Goal: Transaction & Acquisition: Book appointment/travel/reservation

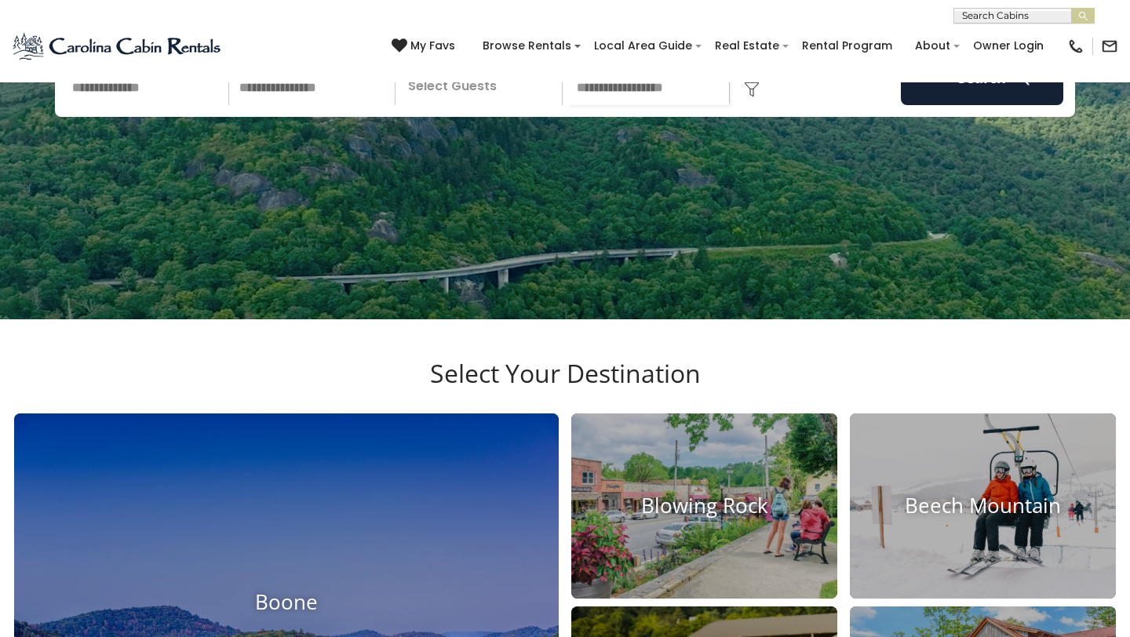
scroll to position [119, 0]
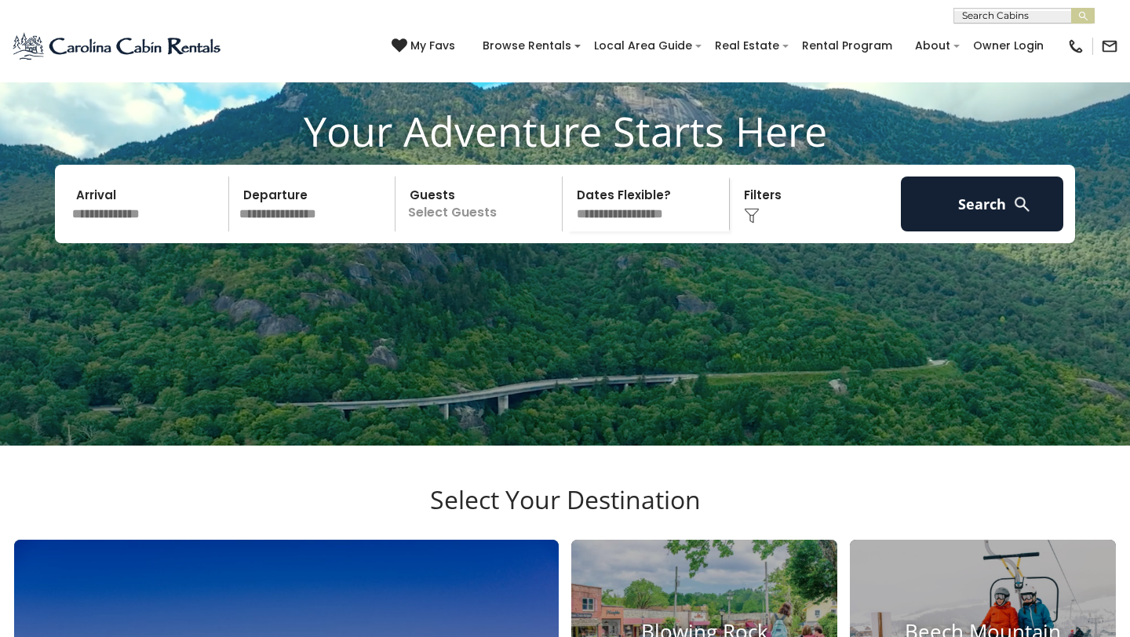
click at [137, 232] on input "text" at bounding box center [148, 204] width 162 height 55
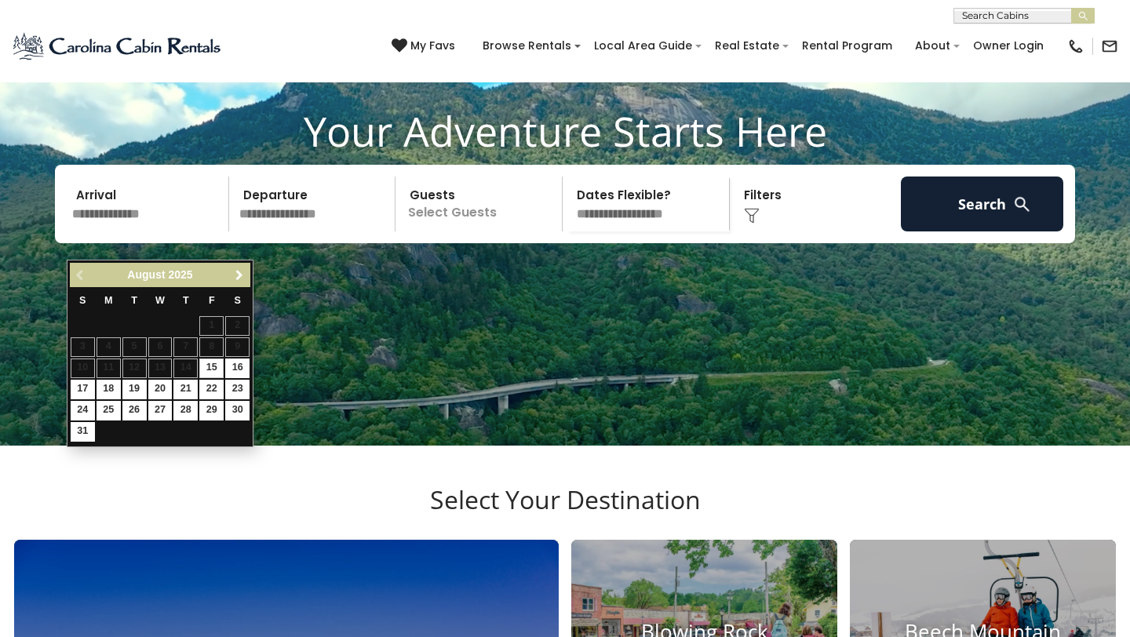
click at [234, 272] on span "Next" at bounding box center [239, 275] width 13 height 13
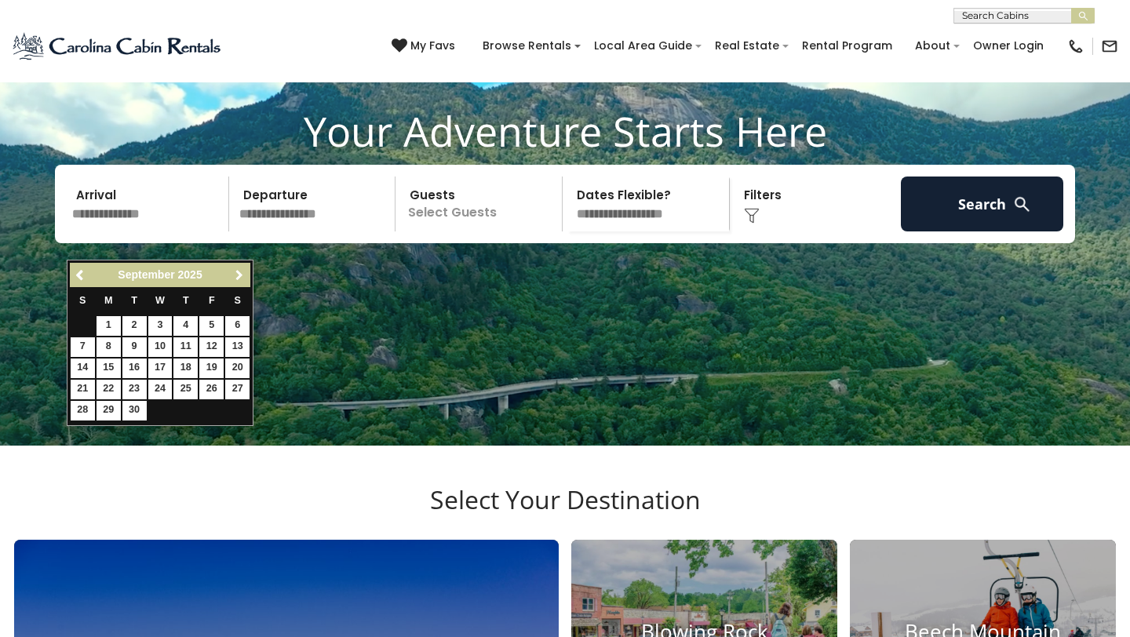
click at [234, 272] on span "Next" at bounding box center [239, 275] width 13 height 13
click at [190, 348] on link "9" at bounding box center [185, 347] width 24 height 20
type input "*******"
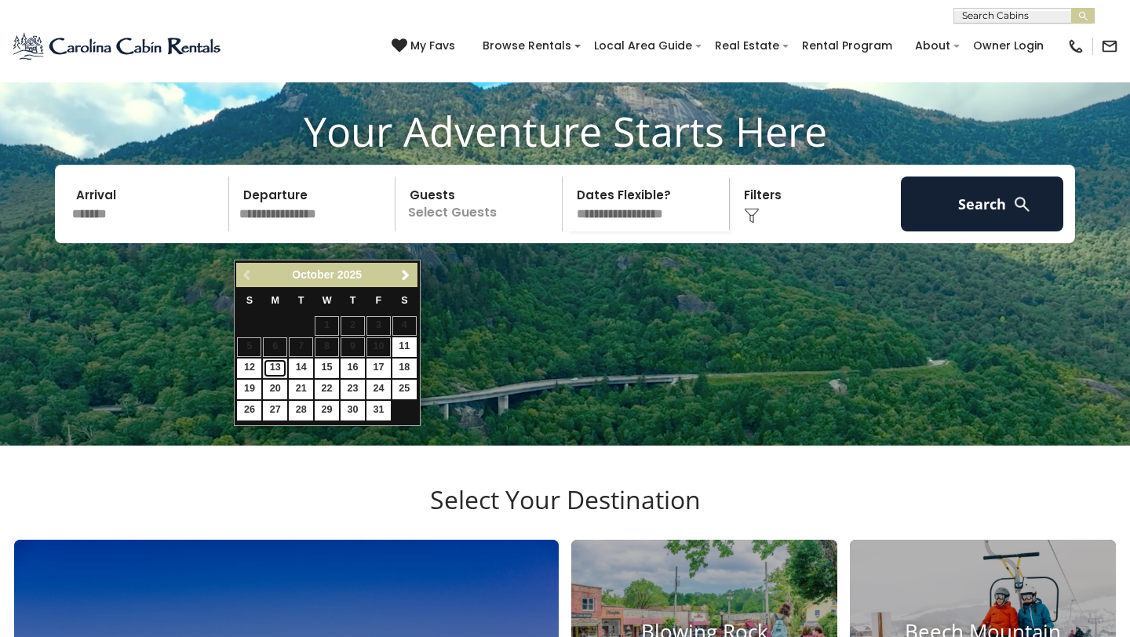
click at [273, 370] on link "13" at bounding box center [275, 369] width 24 height 20
type input "********"
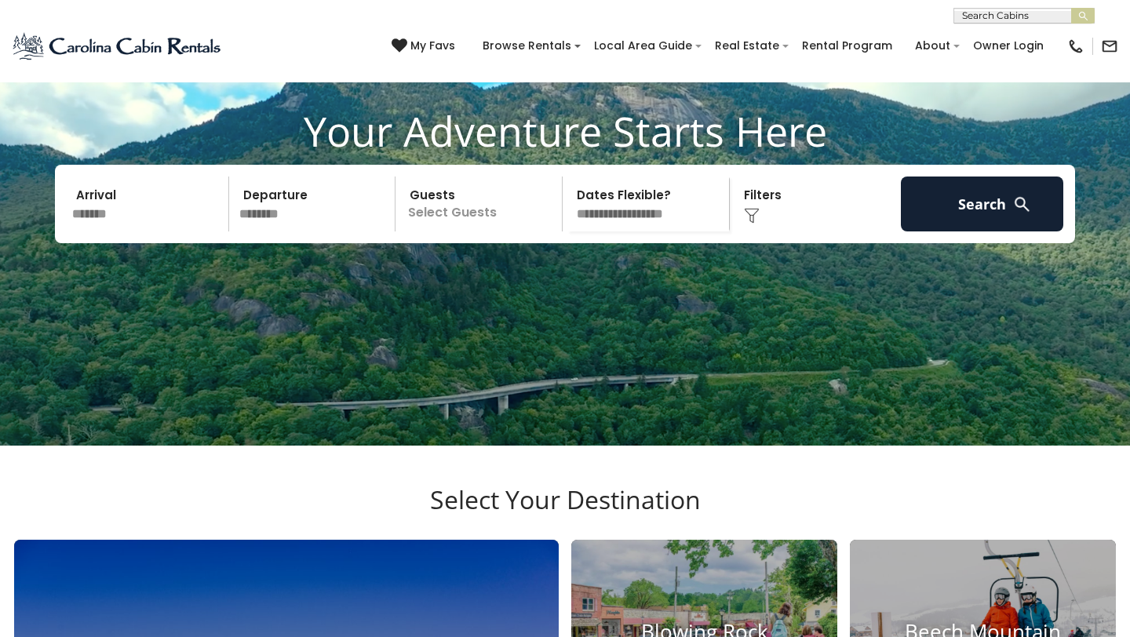
click at [491, 232] on p "Select Guests" at bounding box center [481, 204] width 162 height 55
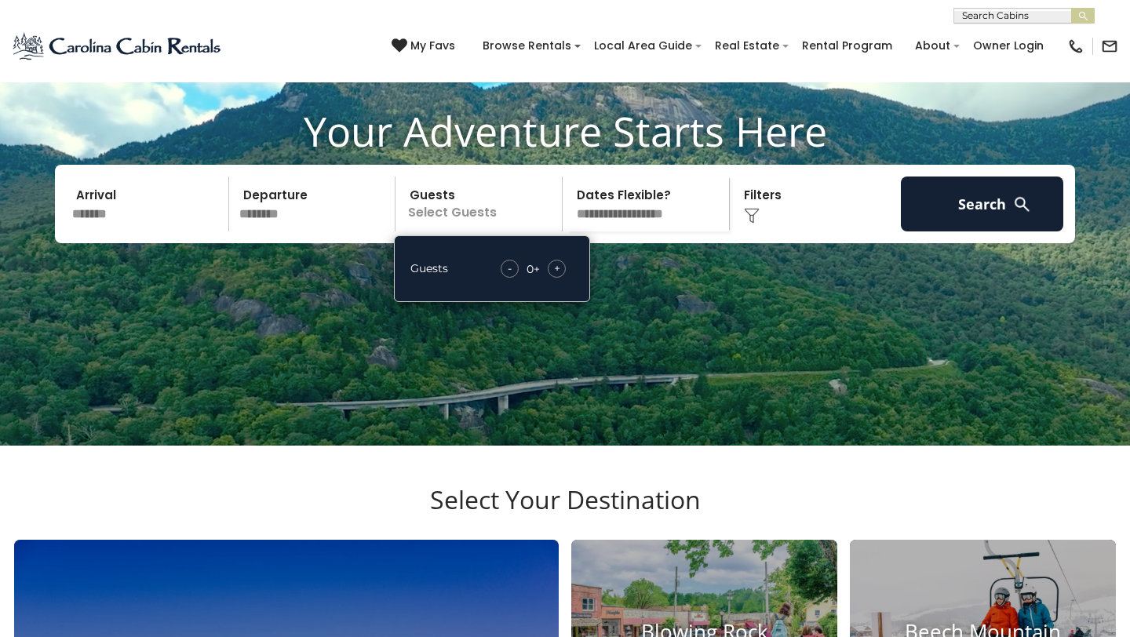
click at [574, 278] on div "- 0 + +" at bounding box center [533, 269] width 81 height 18
click at [565, 278] on div "+" at bounding box center [557, 269] width 18 height 18
click at [755, 224] on img at bounding box center [752, 216] width 16 height 16
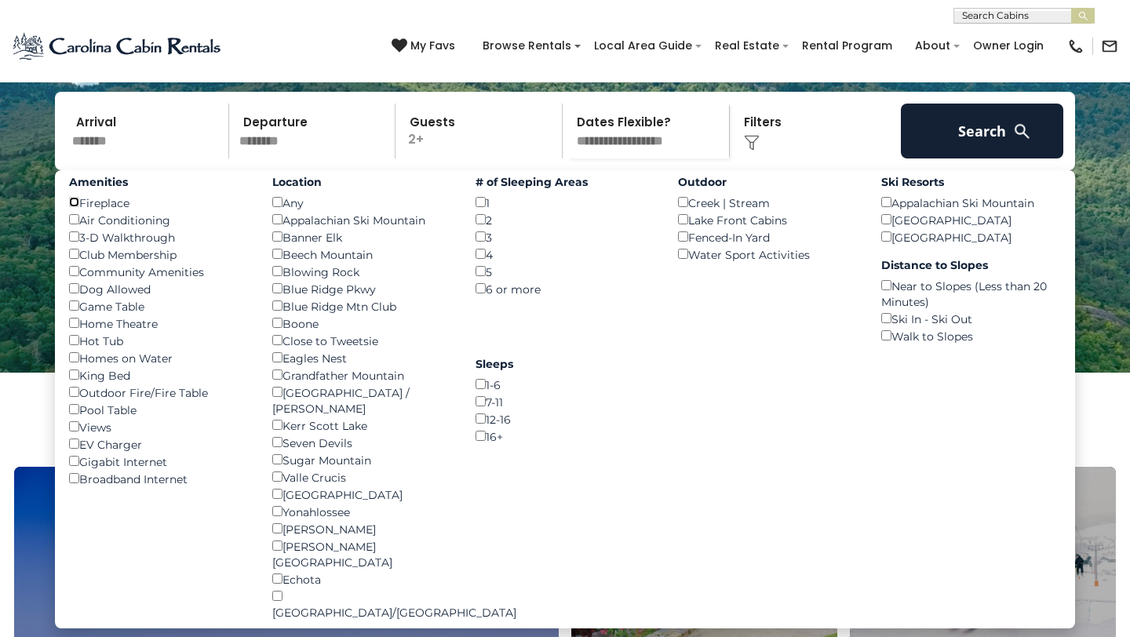
scroll to position [195, 0]
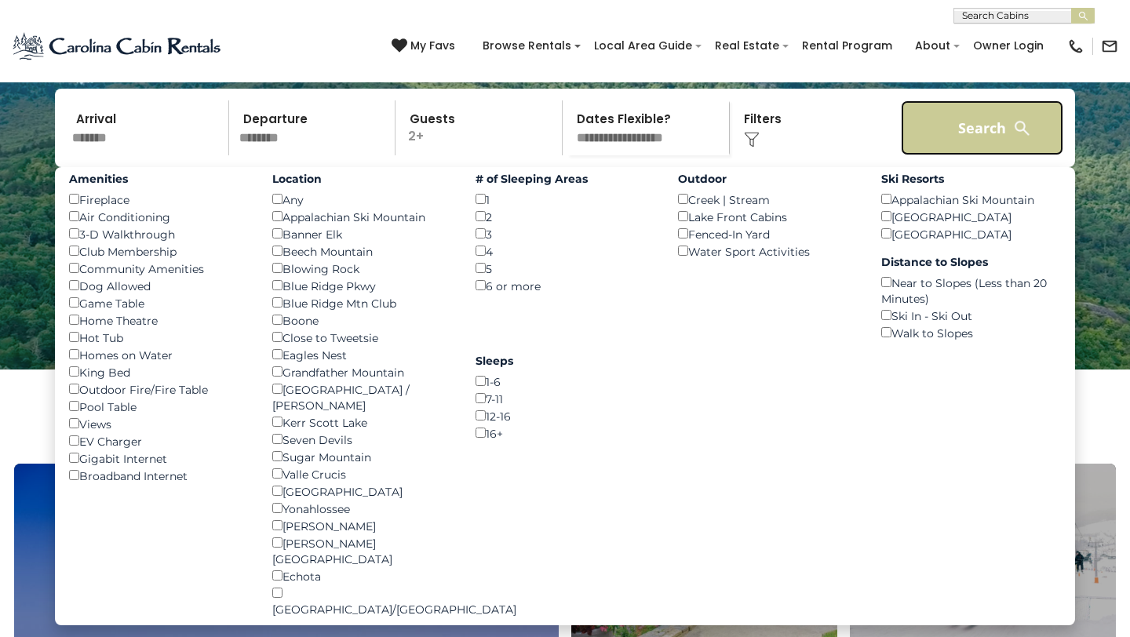
click at [983, 133] on button "Search" at bounding box center [982, 127] width 162 height 55
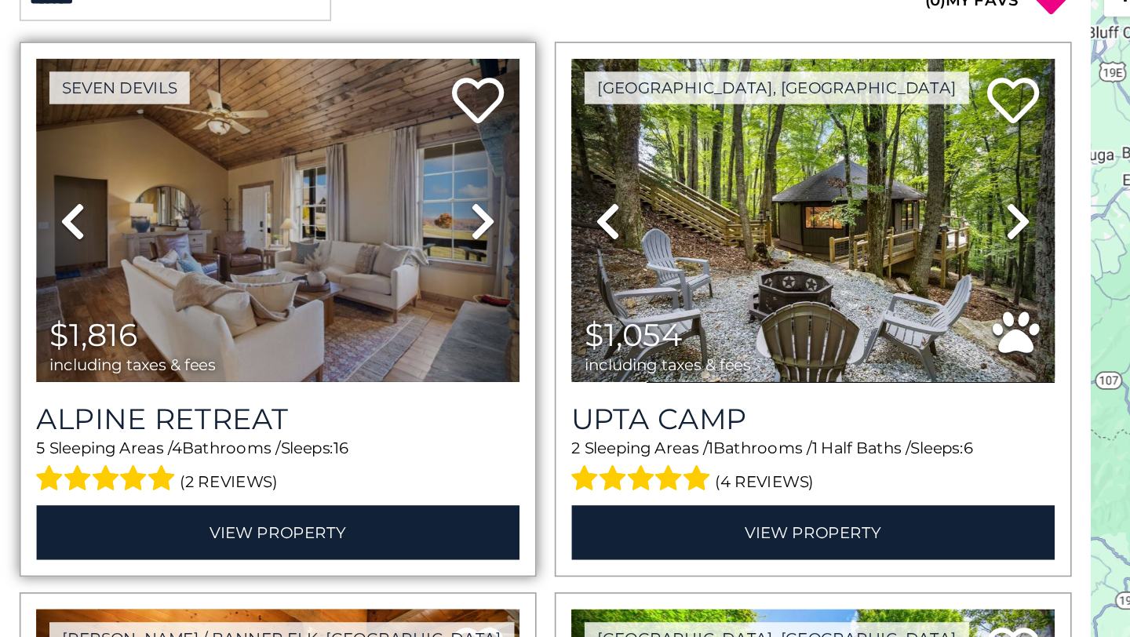
click at [287, 279] on icon at bounding box center [292, 280] width 16 height 25
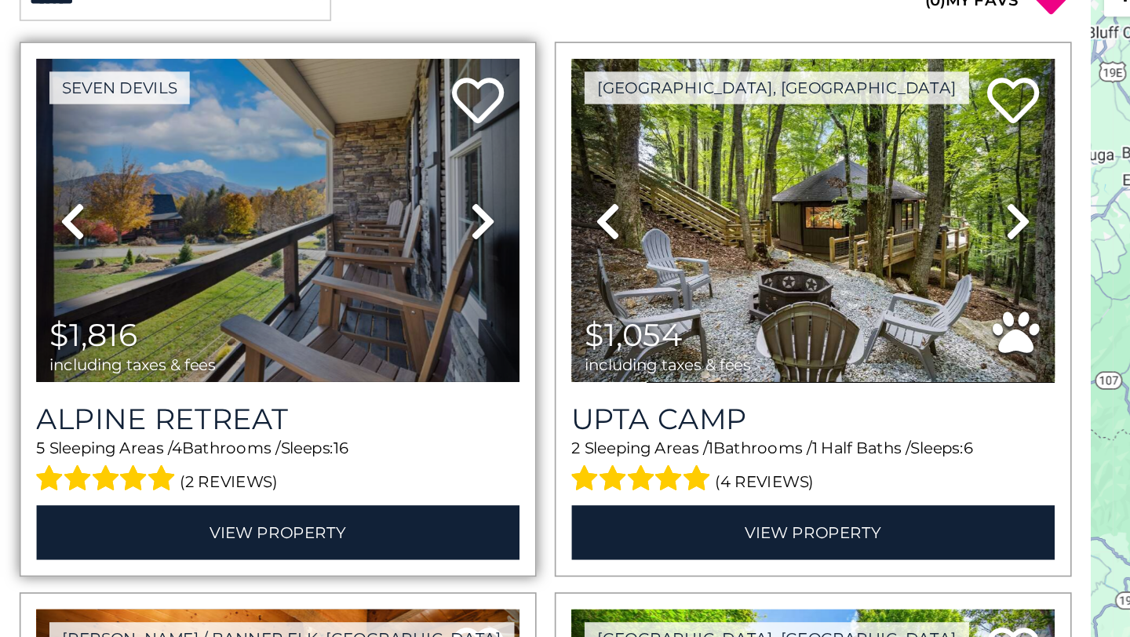
click at [290, 280] on icon at bounding box center [292, 280] width 16 height 25
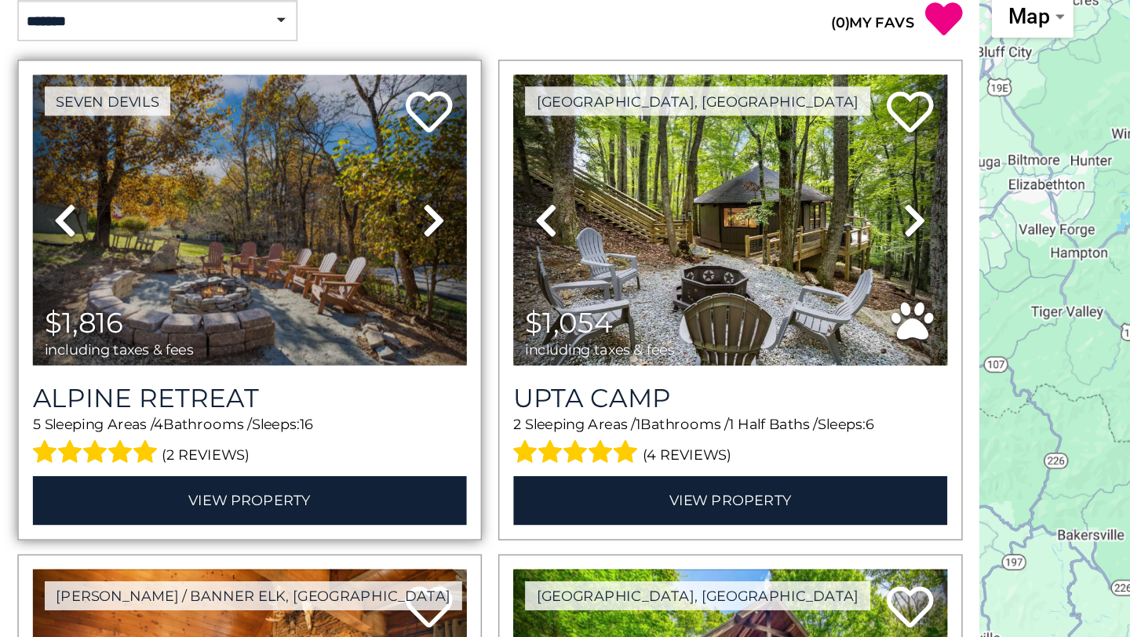
scroll to position [7, 0]
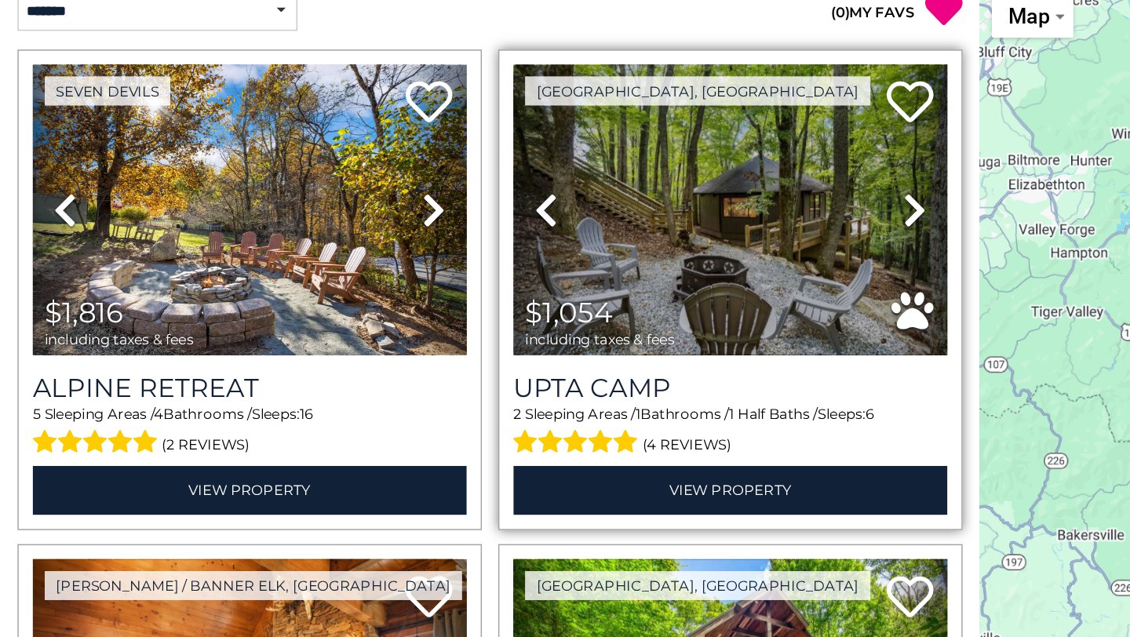
click at [611, 274] on icon at bounding box center [615, 273] width 16 height 25
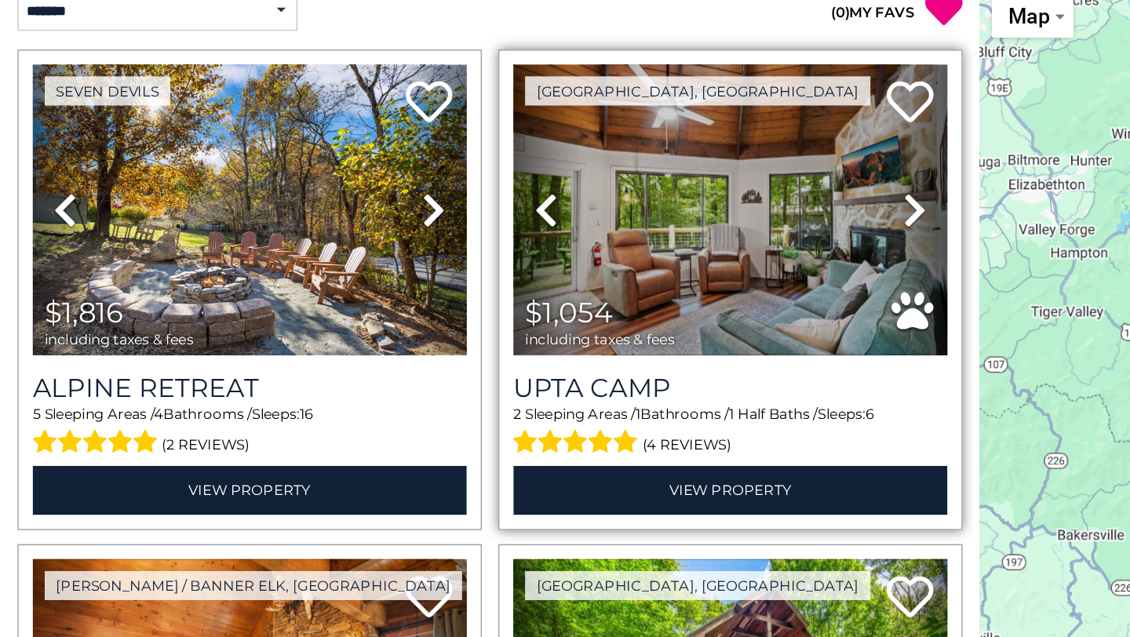
click at [611, 275] on icon at bounding box center [615, 273] width 16 height 25
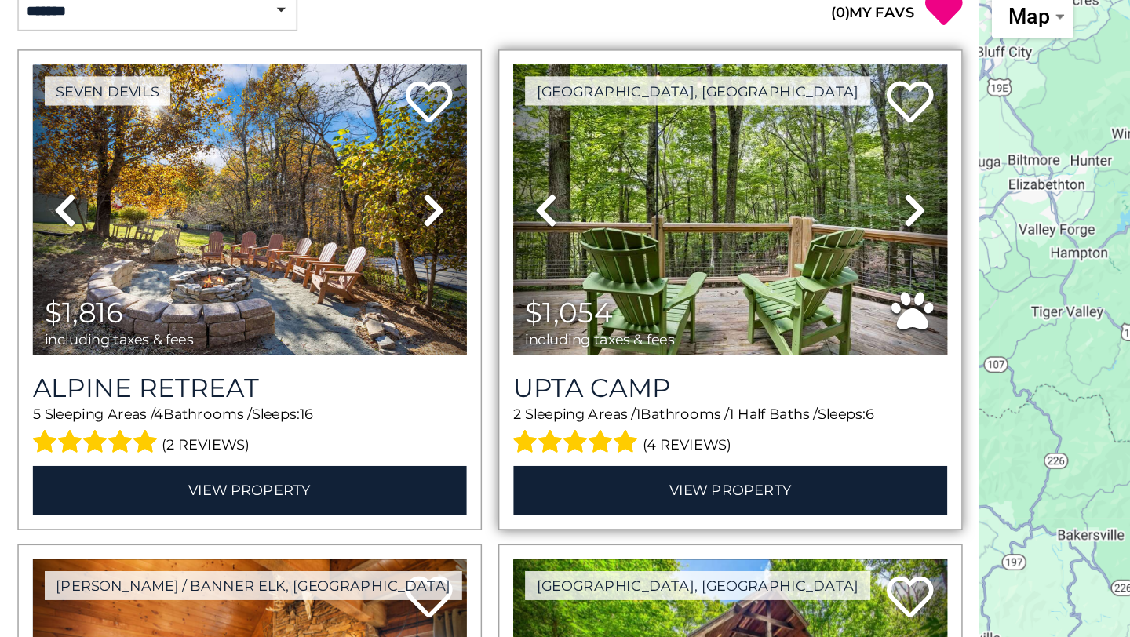
scroll to position [308, 0]
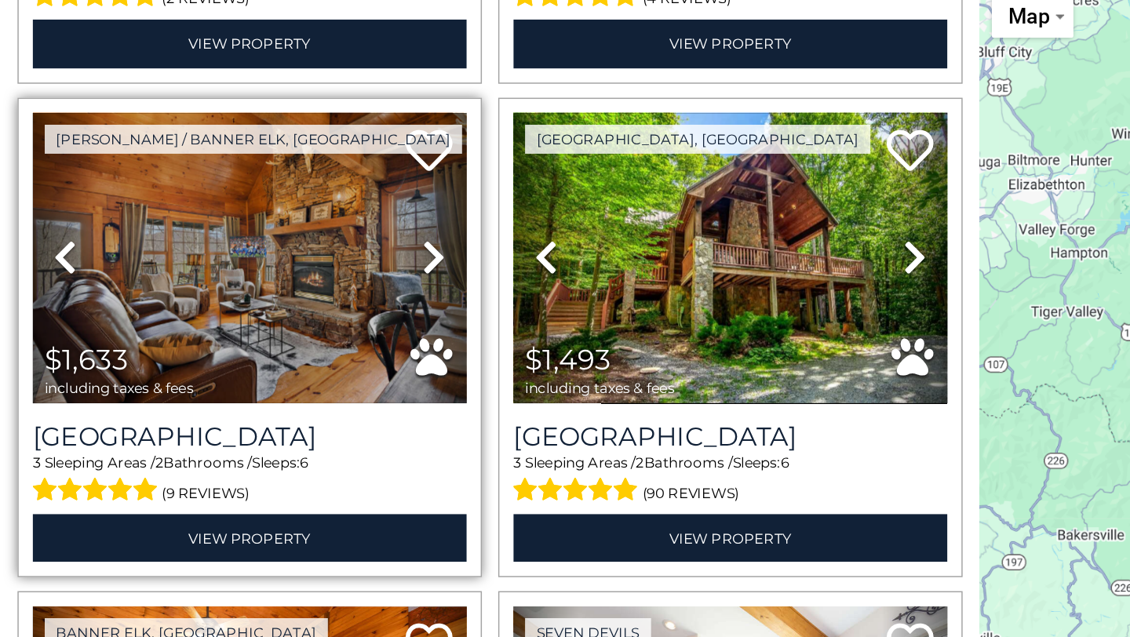
click at [292, 308] on icon at bounding box center [292, 305] width 16 height 25
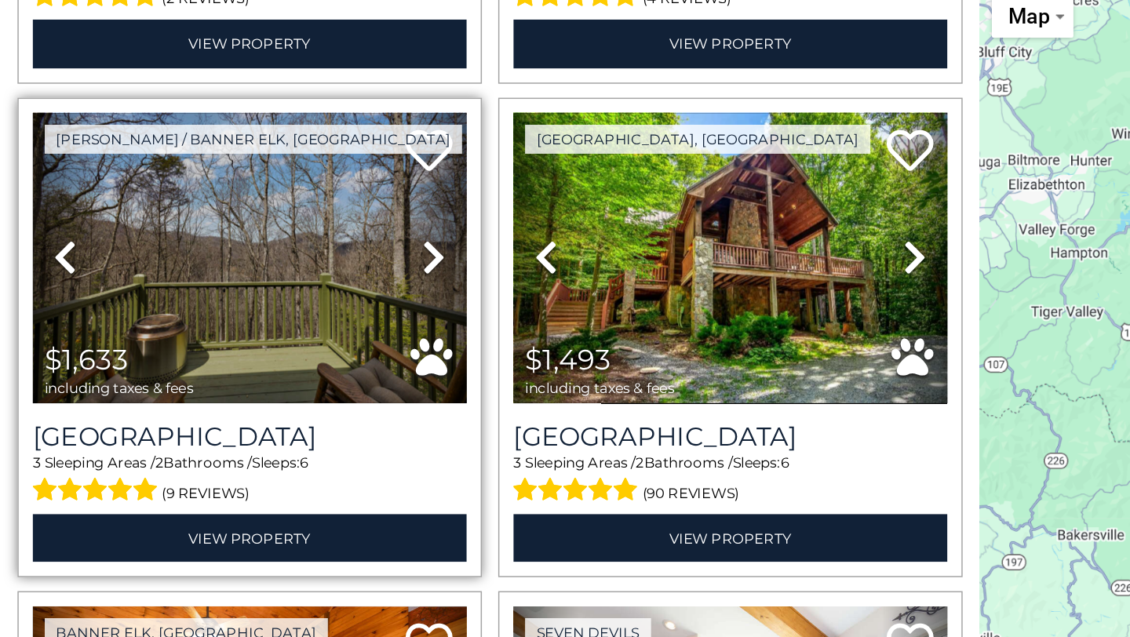
click at [292, 308] on icon at bounding box center [292, 305] width 16 height 25
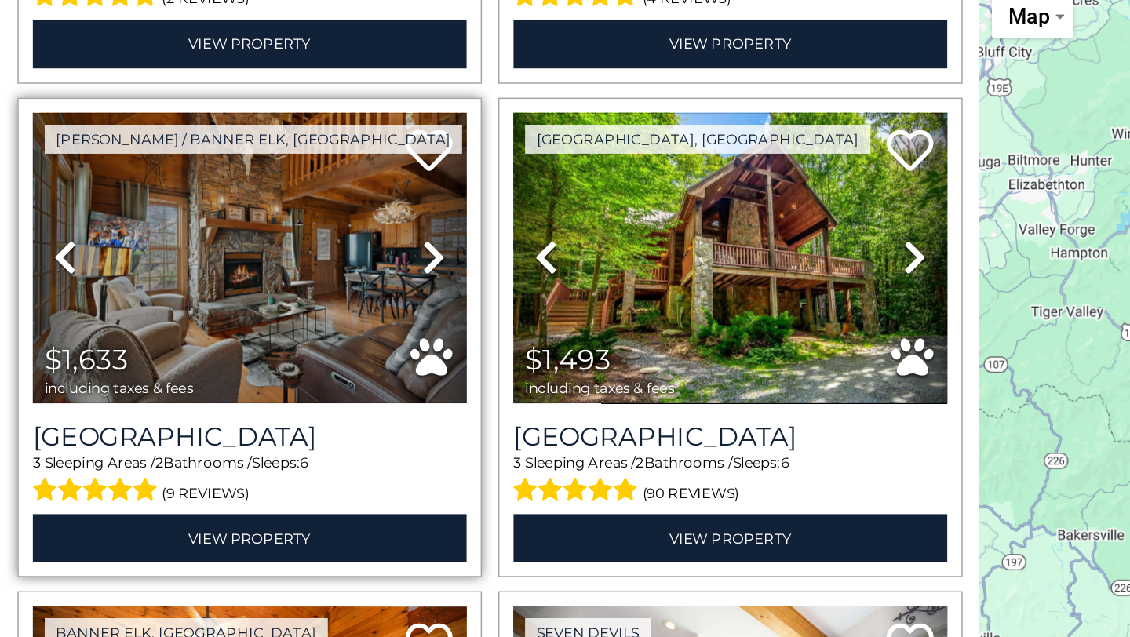
click at [292, 308] on icon at bounding box center [292, 305] width 16 height 25
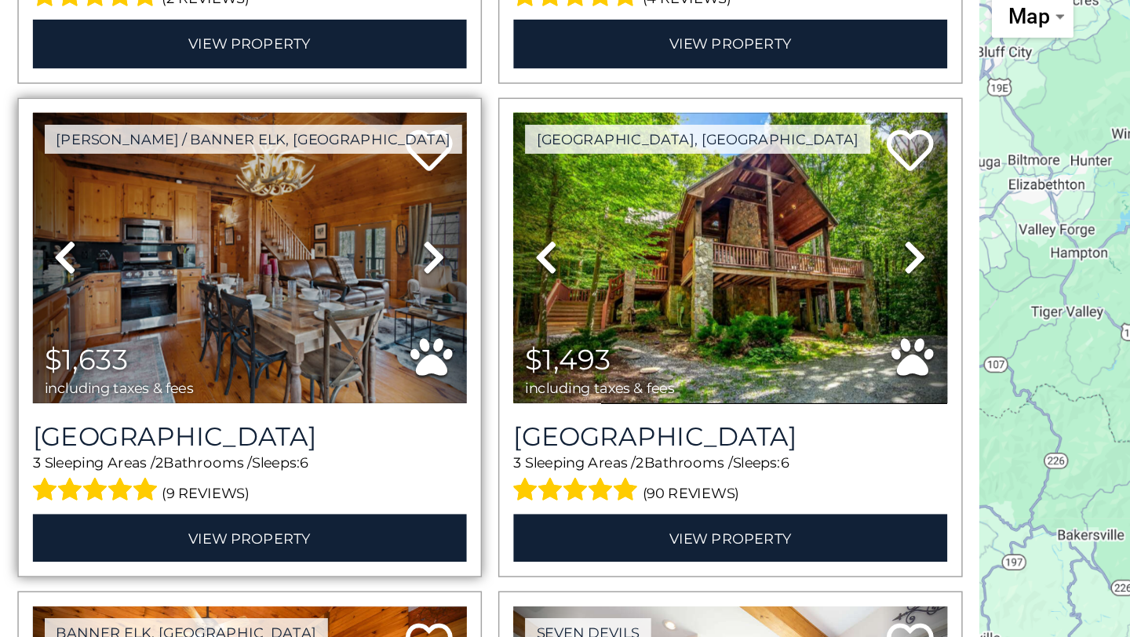
click at [292, 308] on icon at bounding box center [292, 305] width 16 height 25
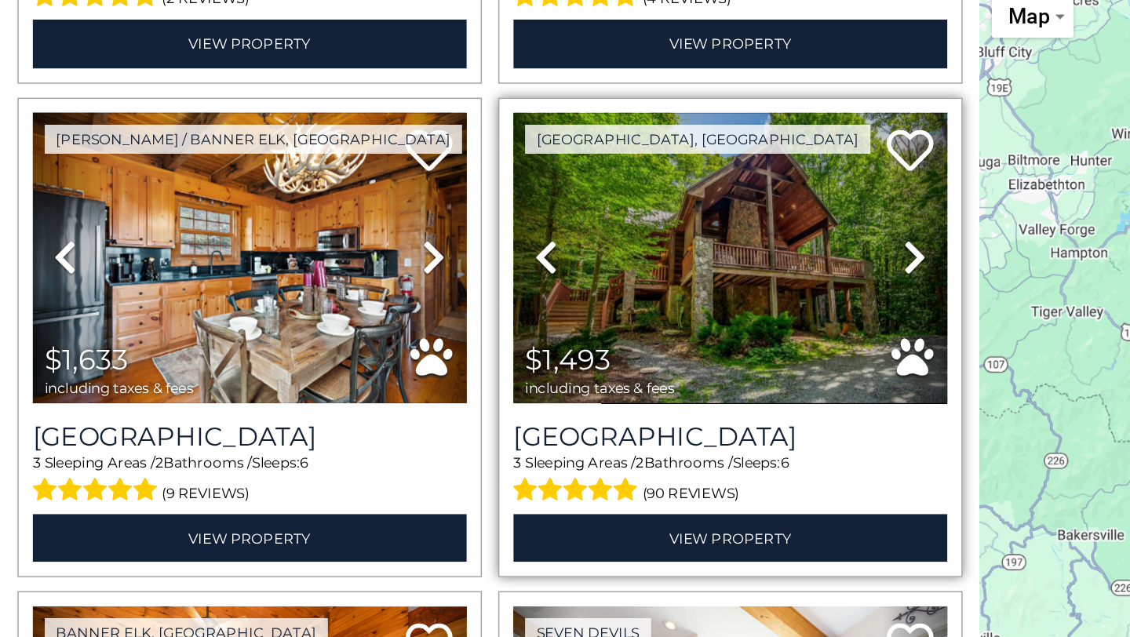
click at [610, 318] on link "Next" at bounding box center [615, 305] width 44 height 195
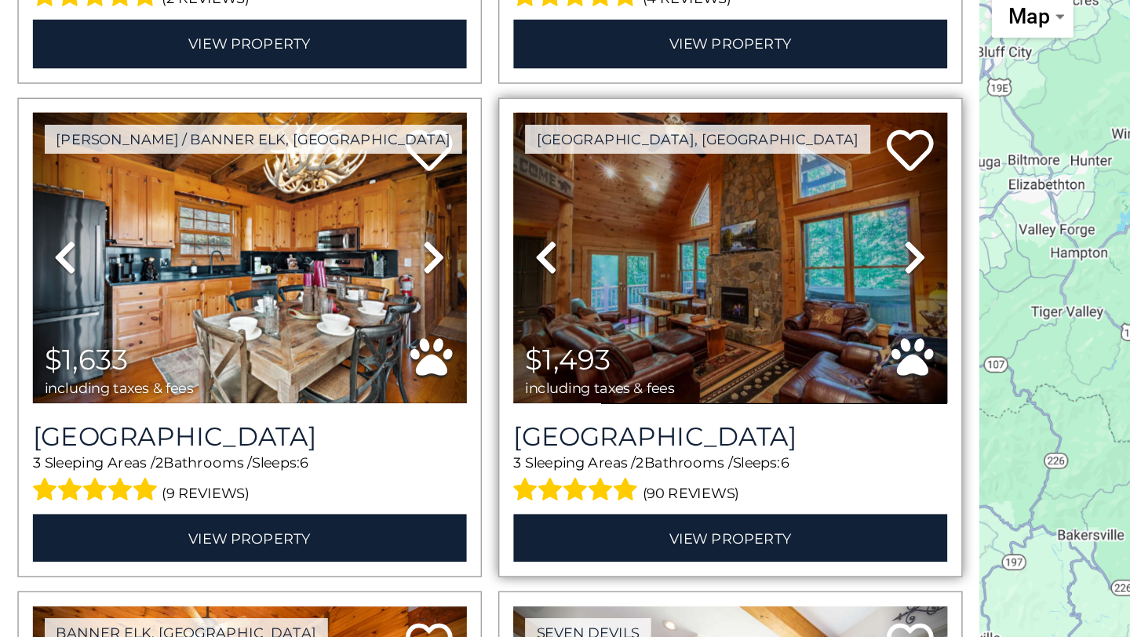
click at [610, 318] on link "Next" at bounding box center [615, 305] width 44 height 195
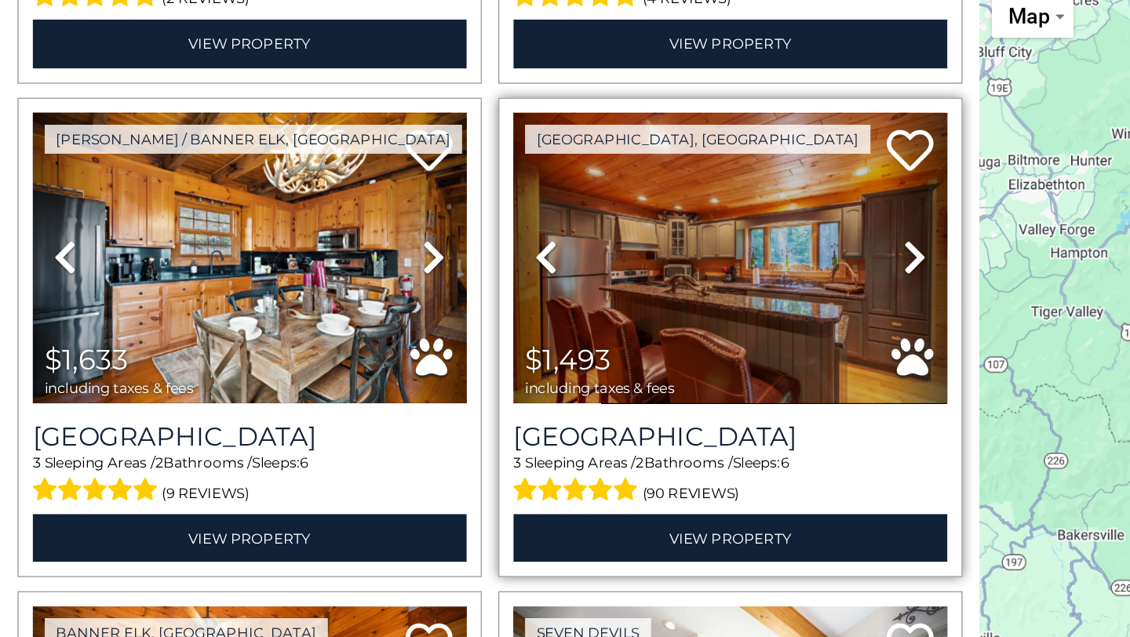
click at [610, 318] on link "Next" at bounding box center [615, 305] width 44 height 195
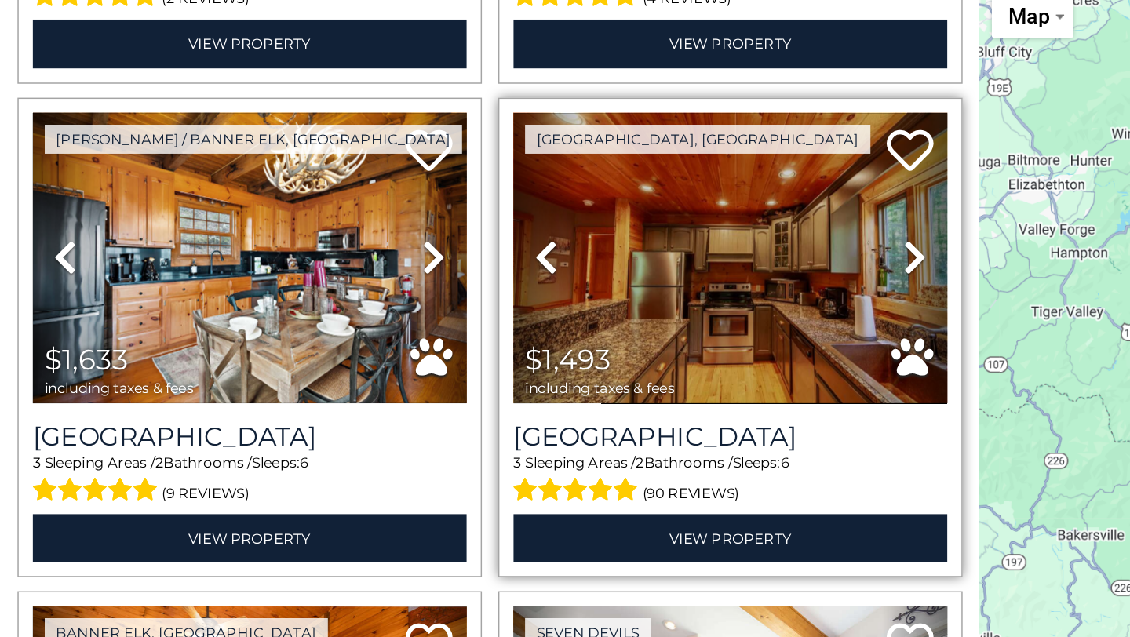
click at [610, 318] on link "Next" at bounding box center [615, 305] width 44 height 195
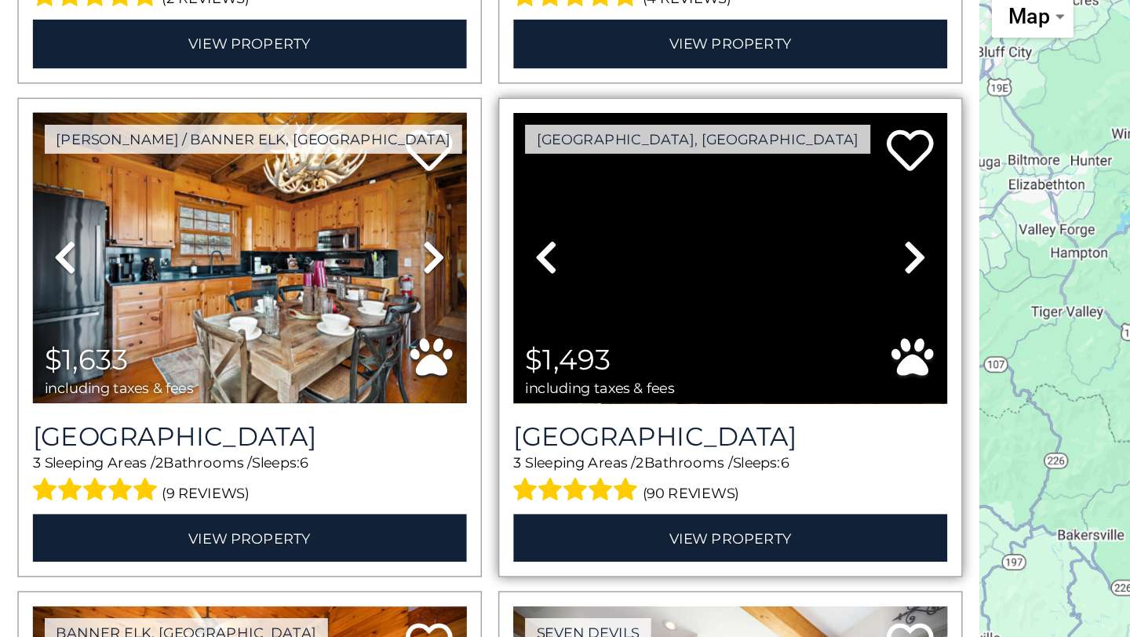
click at [610, 318] on link "Next" at bounding box center [615, 305] width 44 height 195
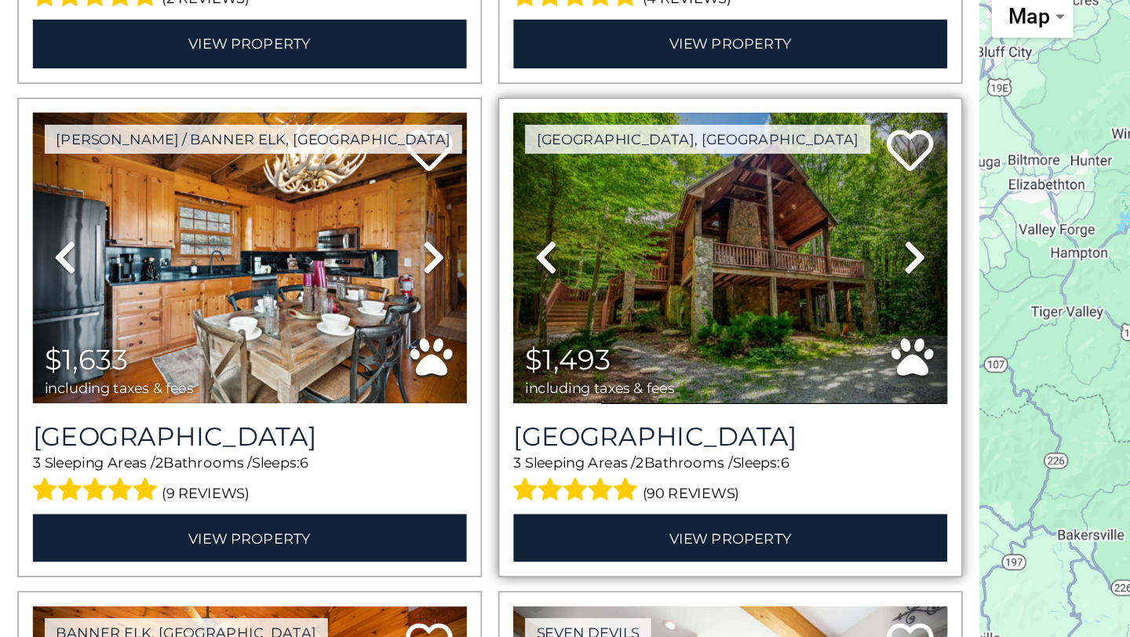
click at [610, 318] on link "Next" at bounding box center [615, 305] width 44 height 195
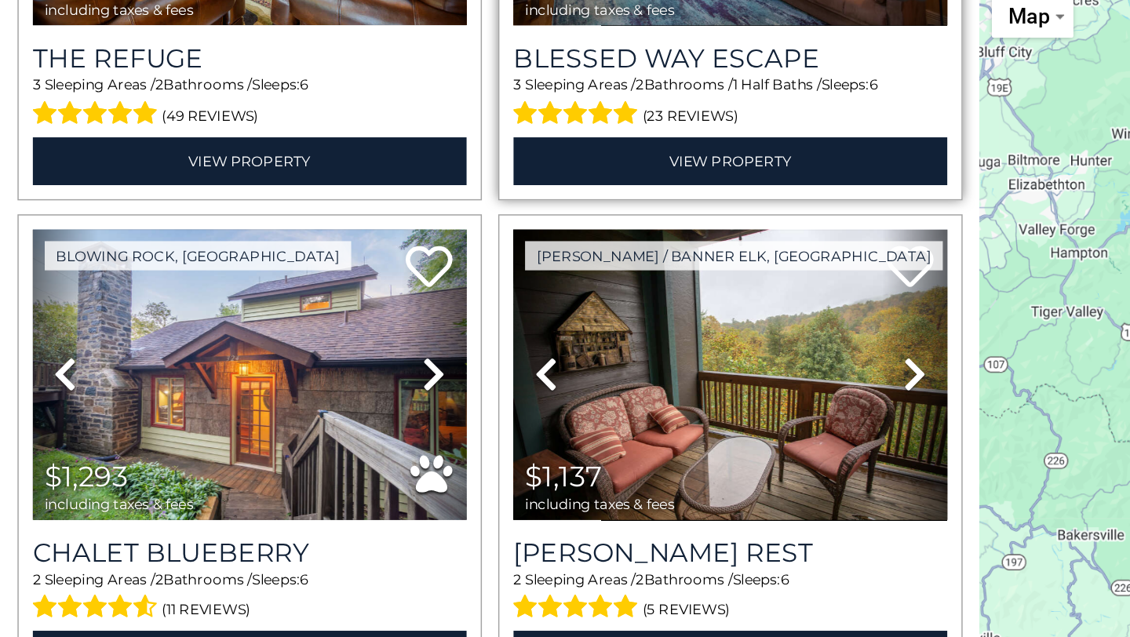
scroll to position [2897, 0]
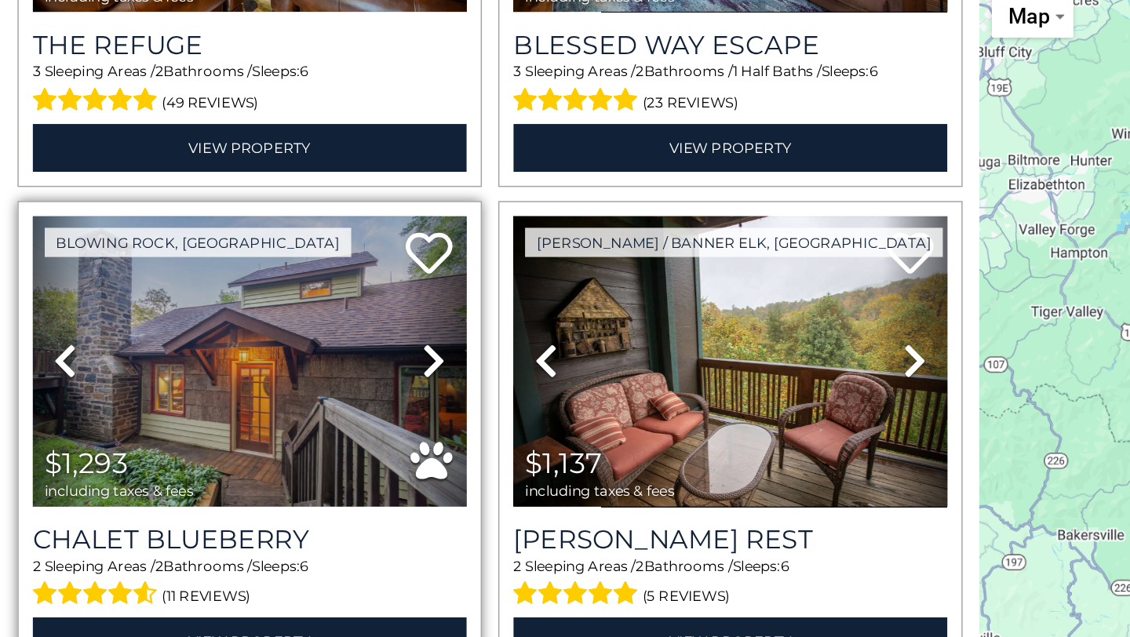
click at [291, 376] on icon at bounding box center [292, 375] width 16 height 25
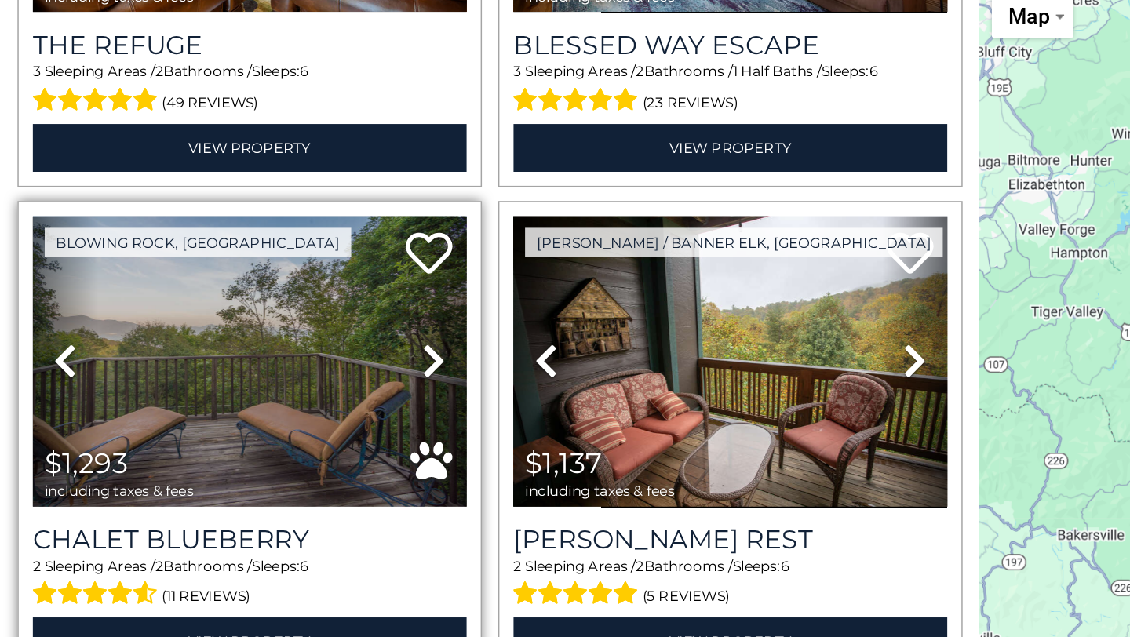
click at [291, 376] on icon at bounding box center [292, 375] width 16 height 25
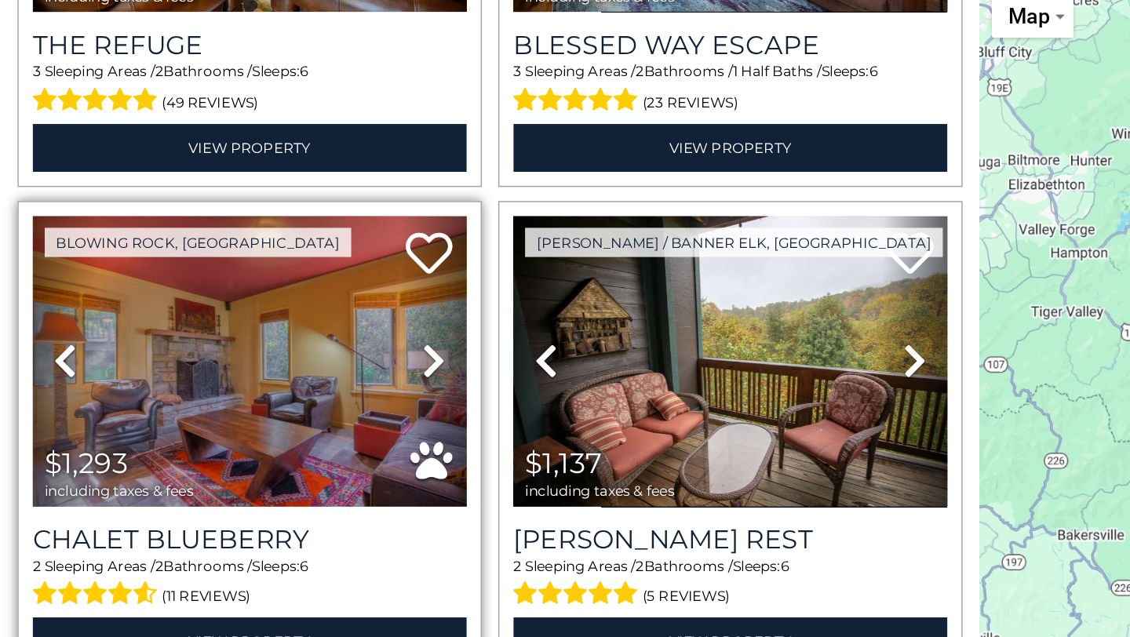
click at [291, 376] on icon at bounding box center [292, 375] width 16 height 25
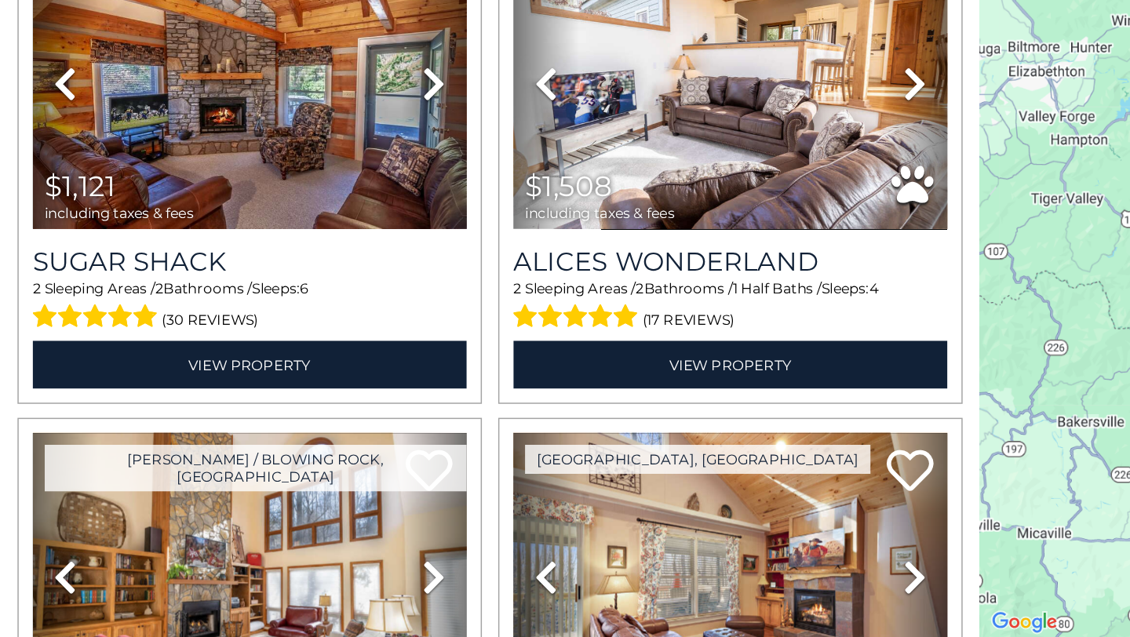
scroll to position [3305, 0]
